Goal: Navigation & Orientation: Find specific page/section

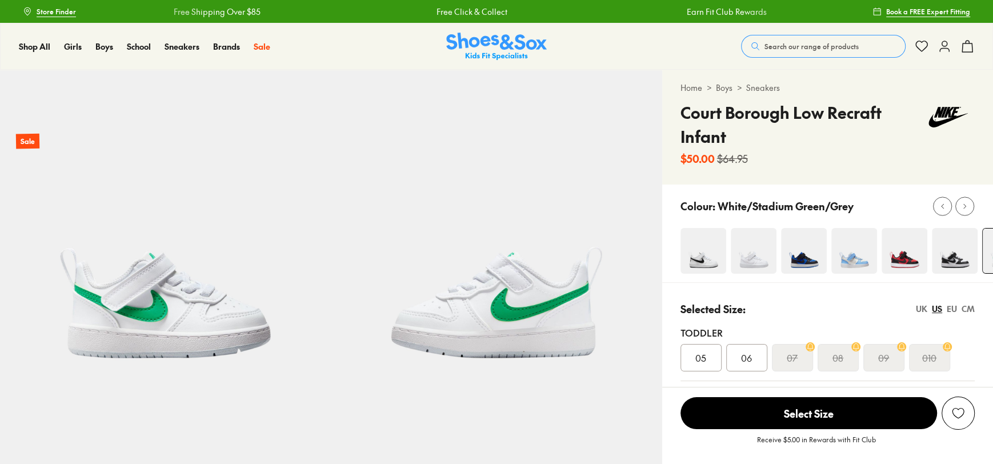
select select "*"
click at [57, 9] on span "Store Finder" at bounding box center [56, 11] width 39 height 10
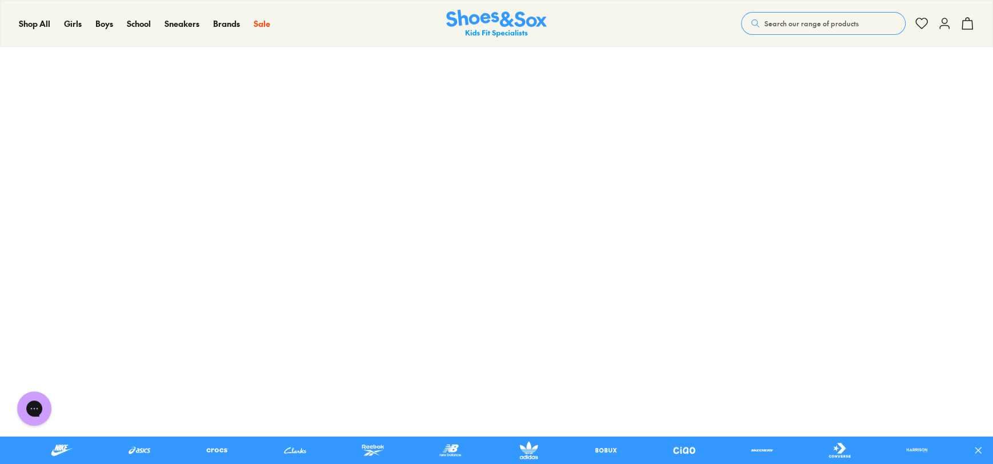
scroll to position [187, 0]
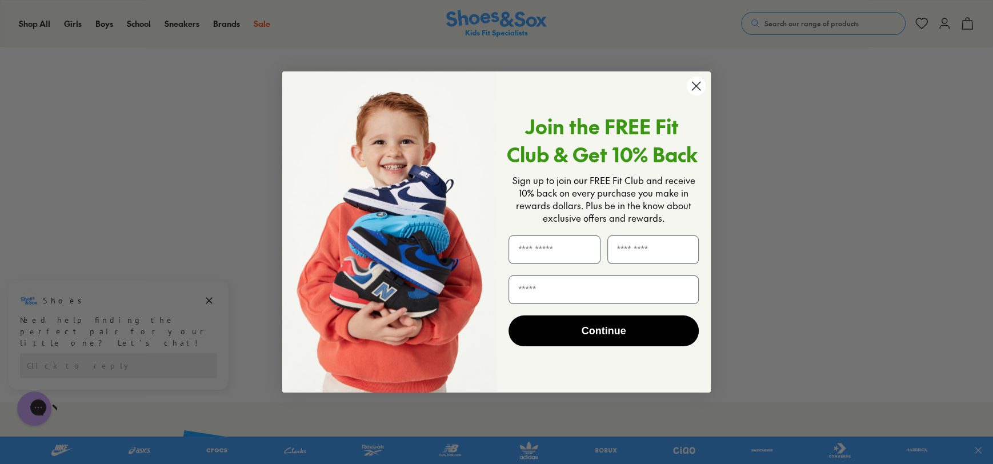
click at [705, 87] on circle "Close dialog" at bounding box center [696, 86] width 19 height 19
